Goal: Task Accomplishment & Management: Use online tool/utility

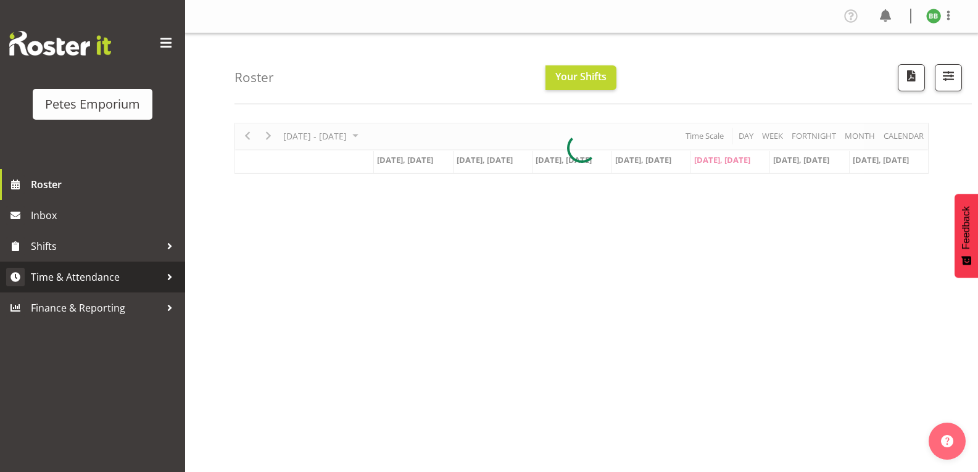
click at [109, 282] on span "Time & Attendance" at bounding box center [96, 277] width 130 height 19
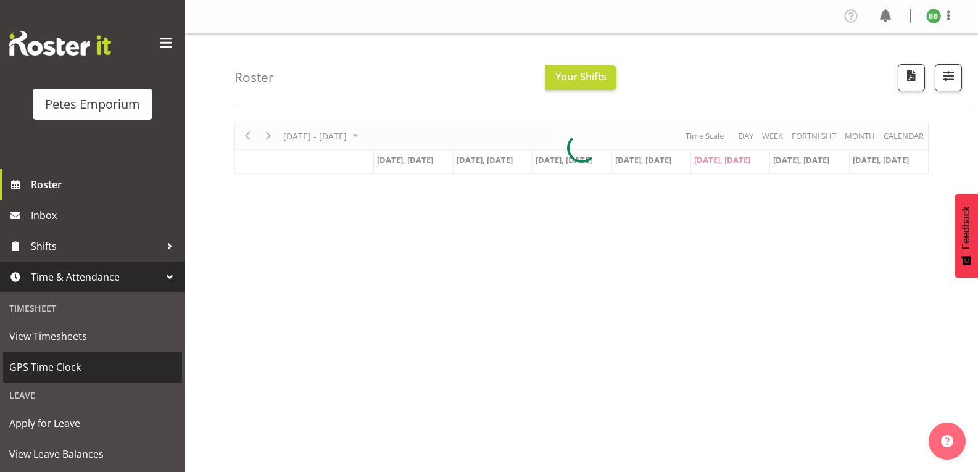
click at [84, 370] on span "GPS Time Clock" at bounding box center [92, 367] width 167 height 19
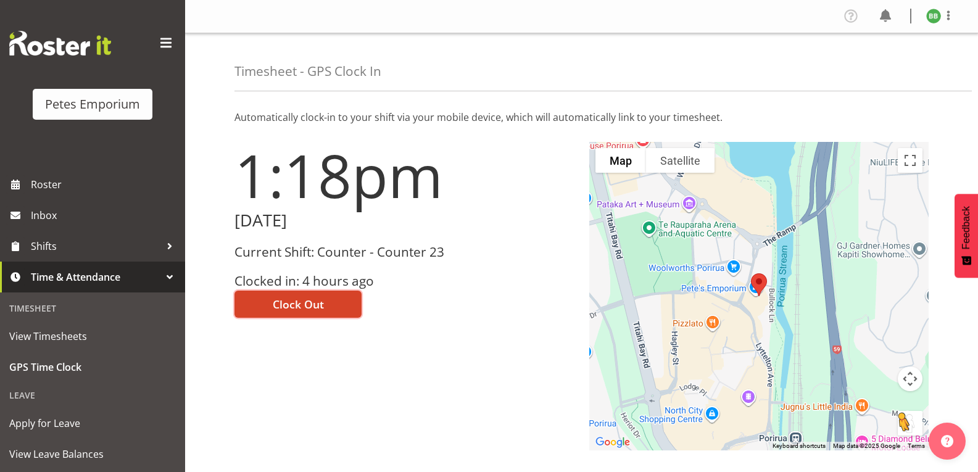
click at [311, 307] on span "Clock Out" at bounding box center [298, 304] width 51 height 16
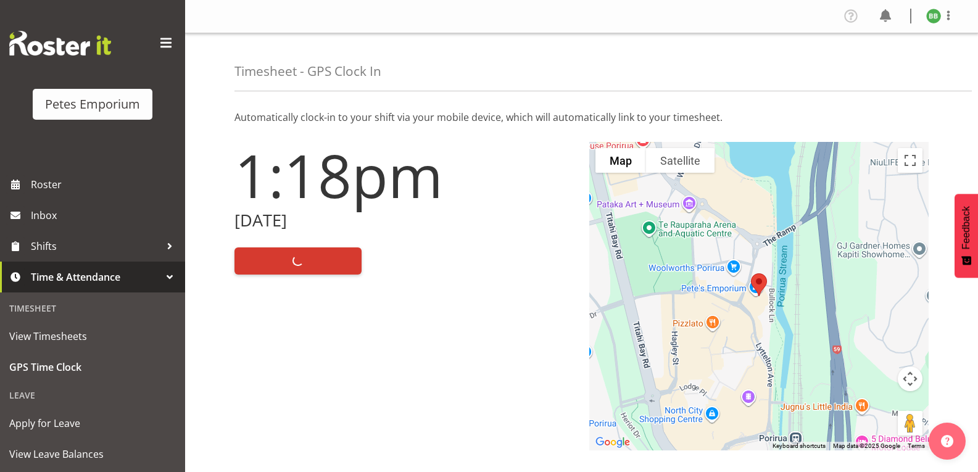
click at [928, 15] on img at bounding box center [933, 16] width 15 height 15
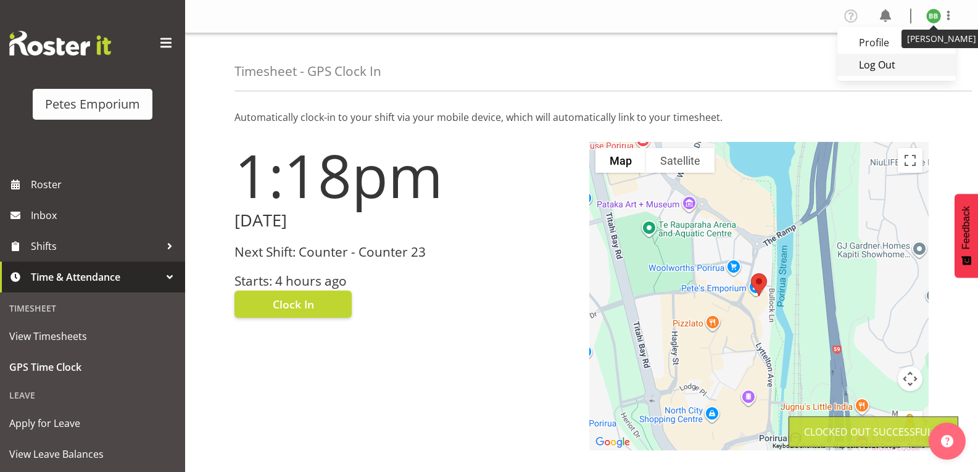
click at [874, 65] on link "Log Out" at bounding box center [896, 65] width 118 height 22
